Goal: Task Accomplishment & Management: Use online tool/utility

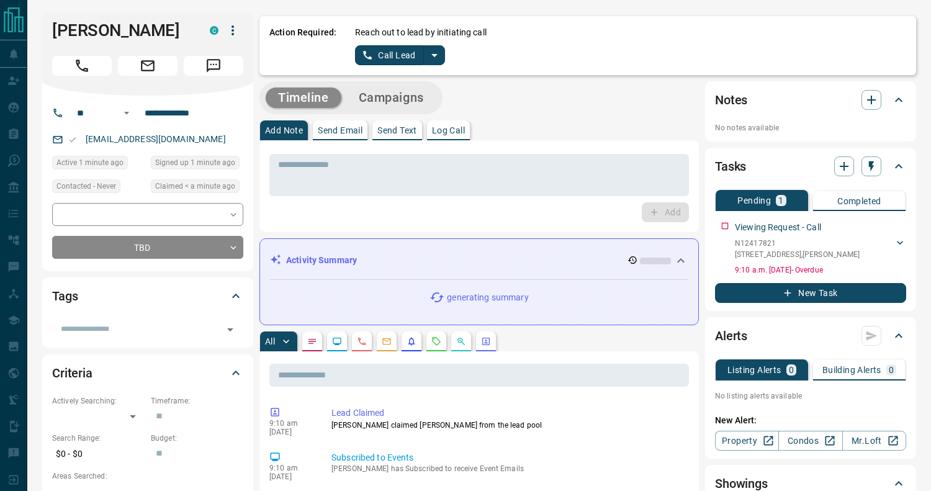
click at [432, 57] on icon "split button" at bounding box center [434, 55] width 15 height 15
click at [391, 94] on li "Log Manual Call" at bounding box center [400, 98] width 76 height 19
click at [374, 58] on button "Log Manual Call" at bounding box center [396, 55] width 82 height 20
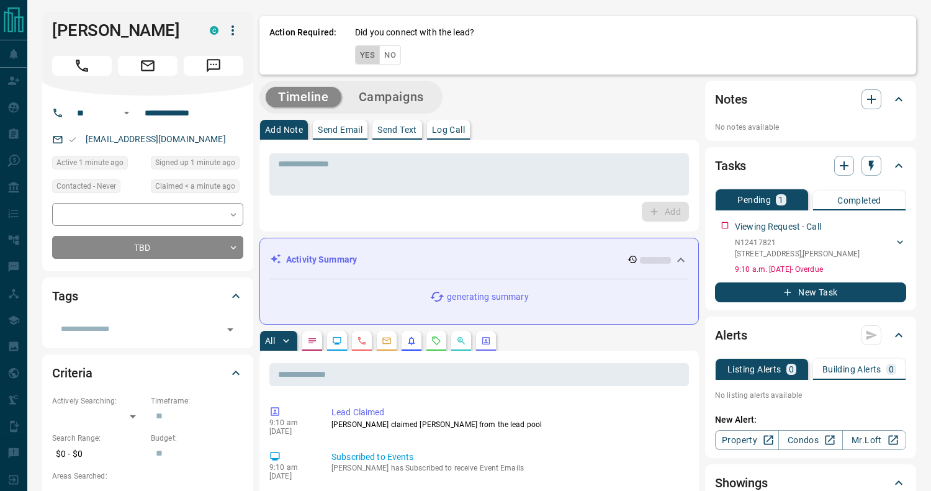
click at [367, 53] on button "Yes" at bounding box center [367, 54] width 25 height 19
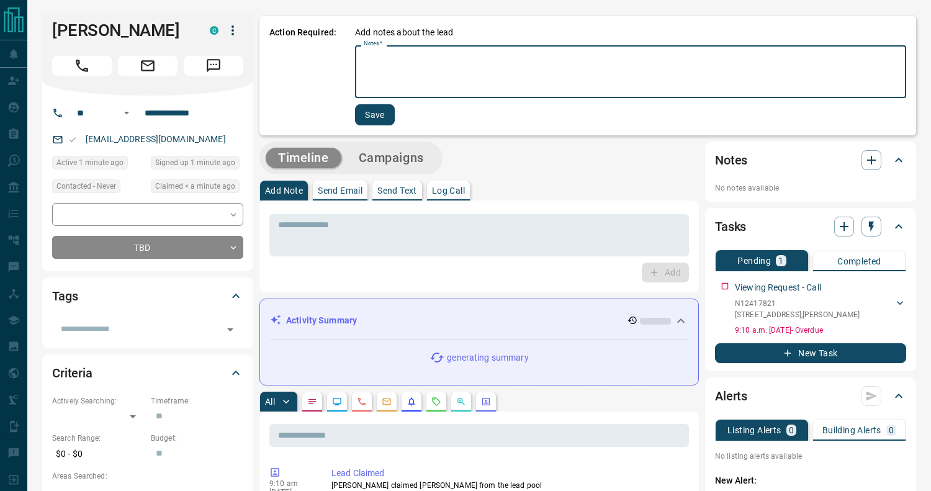
click at [392, 71] on textarea "Notes   *" at bounding box center [631, 72] width 534 height 42
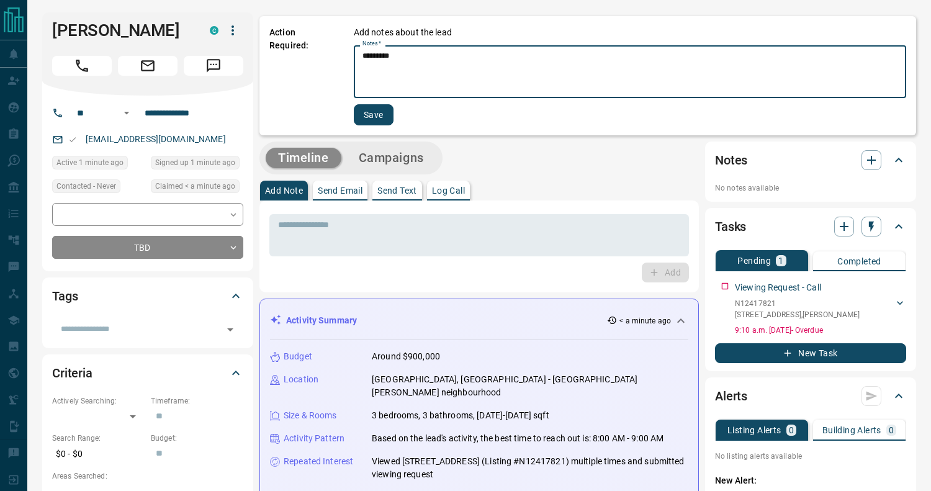
type textarea "*********"
click at [377, 118] on button "Save" at bounding box center [374, 114] width 40 height 21
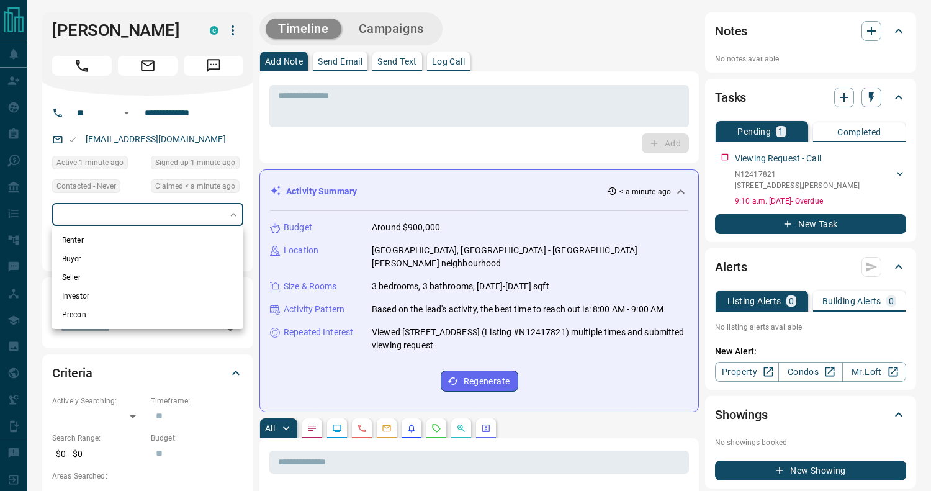
click at [112, 258] on li "Buyer" at bounding box center [147, 259] width 191 height 19
type input "**********"
click at [42, 218] on div at bounding box center [465, 245] width 931 height 491
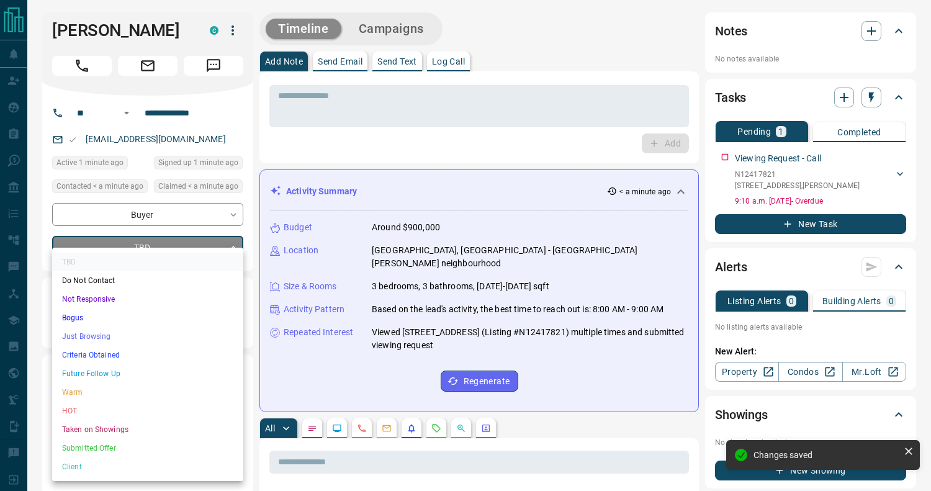
click at [106, 332] on li "Just Browsing" at bounding box center [147, 336] width 191 height 19
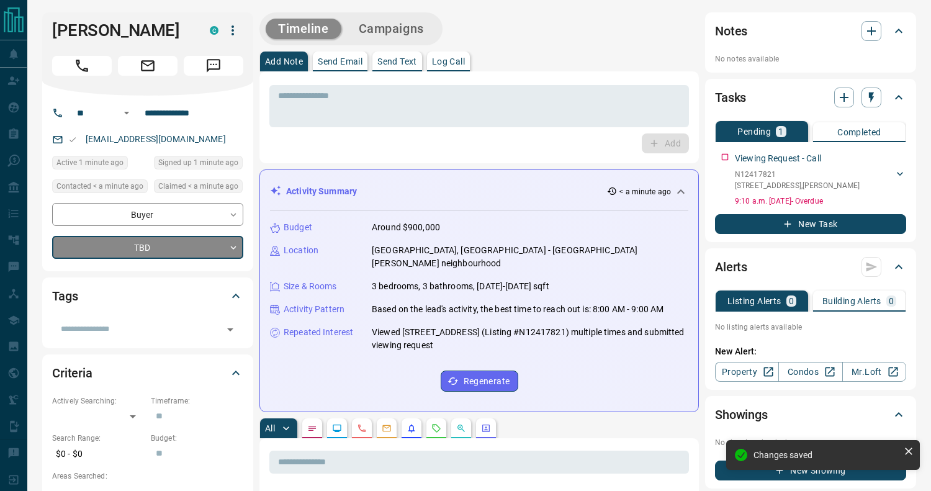
type input "*"
